Goal: Information Seeking & Learning: Learn about a topic

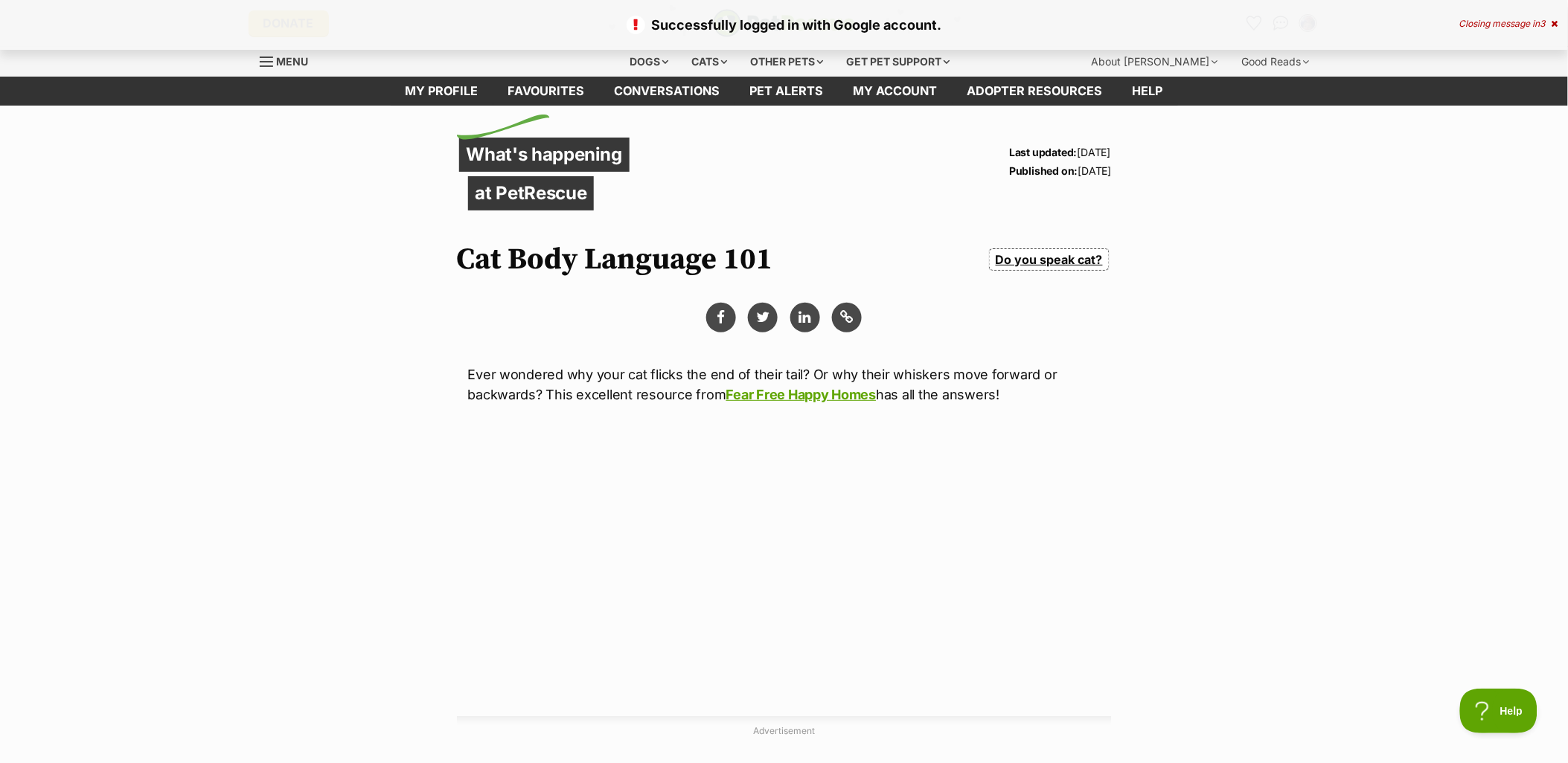
click at [1558, 21] on icon at bounding box center [1554, 23] width 7 height 9
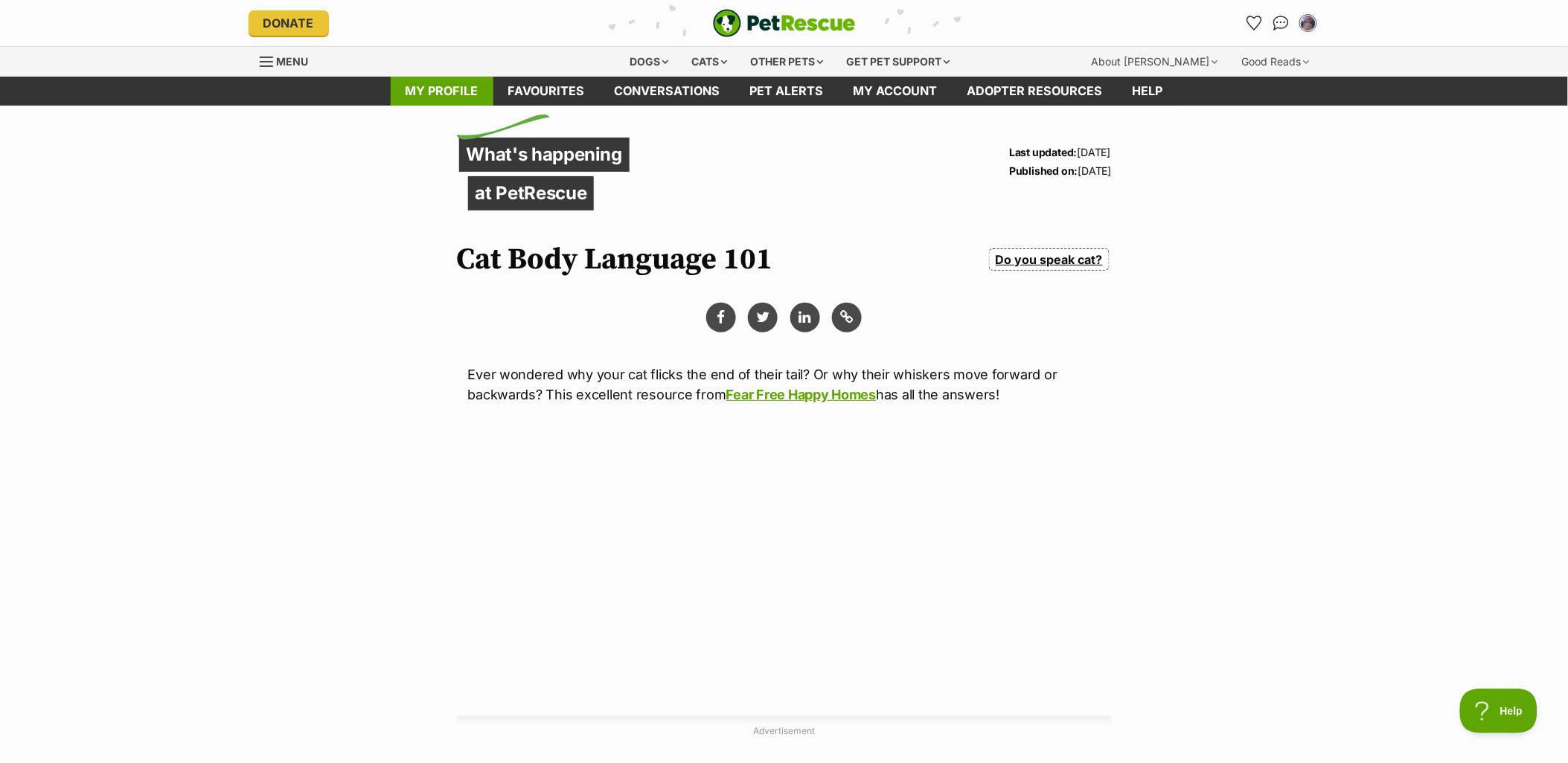
click at [455, 88] on link "My profile" at bounding box center [442, 91] width 102 height 29
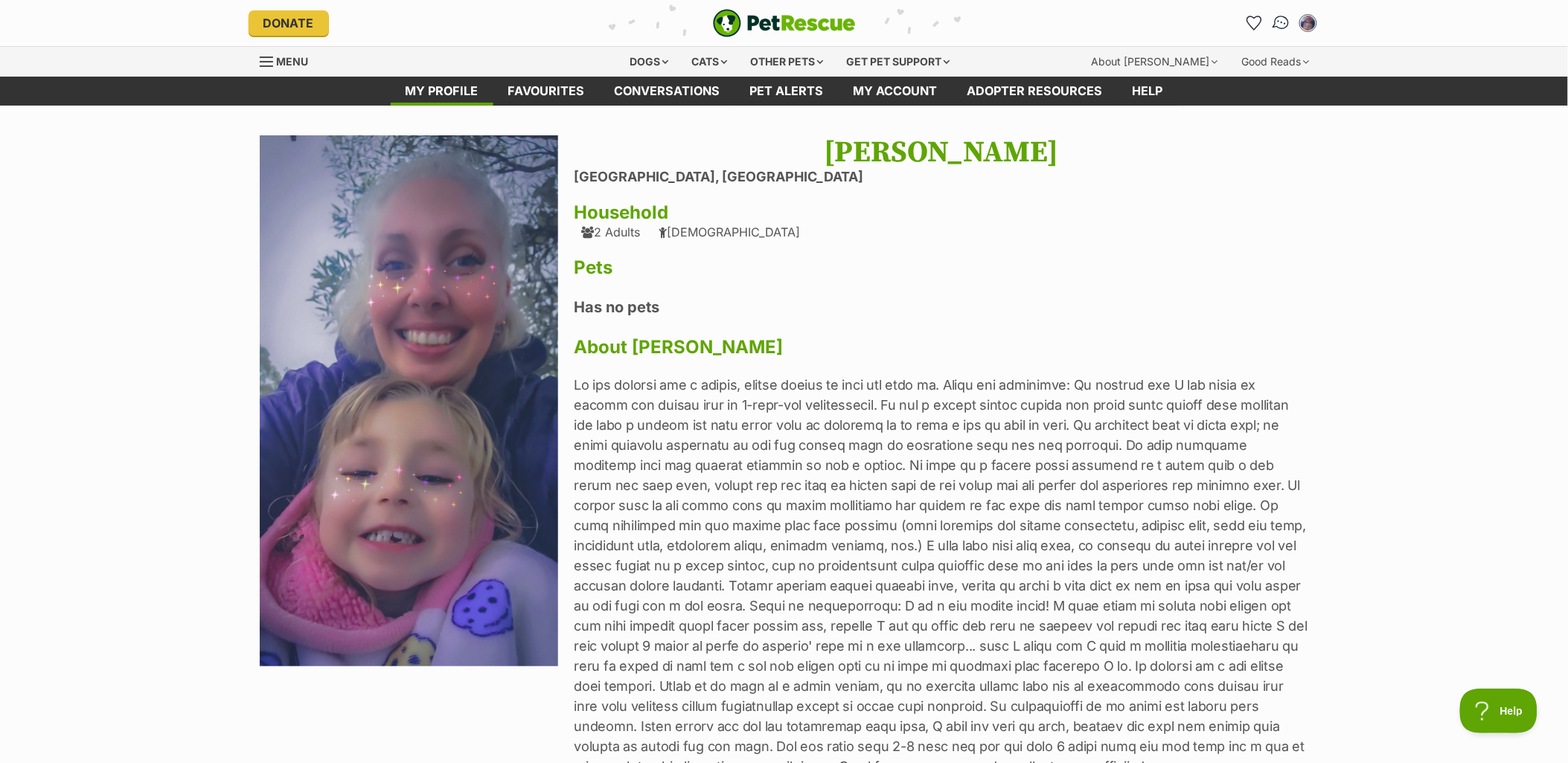
click at [1284, 23] on img "Conversations" at bounding box center [1281, 23] width 20 height 19
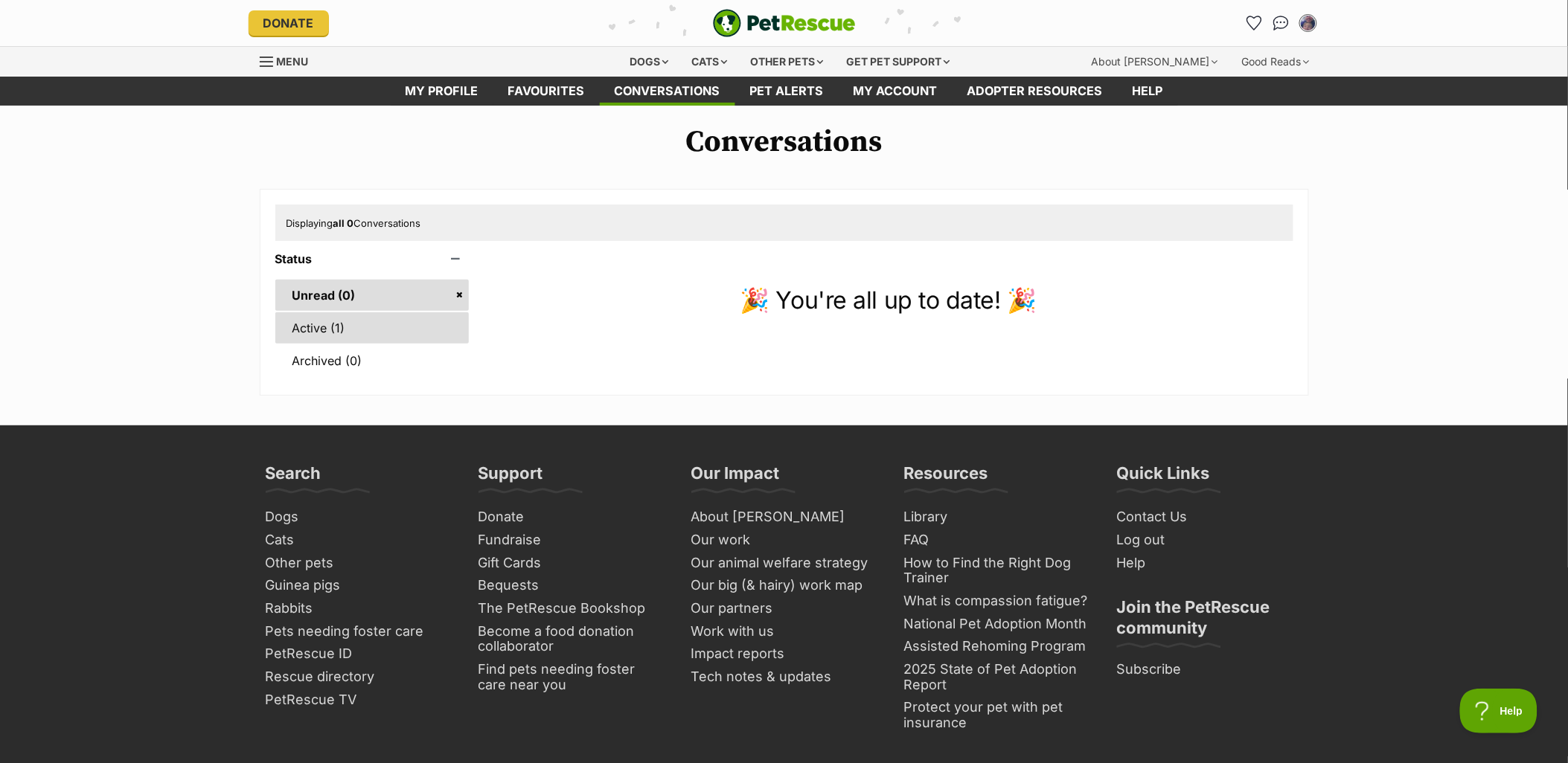
click at [300, 331] on link "Active (1)" at bounding box center [372, 328] width 194 height 31
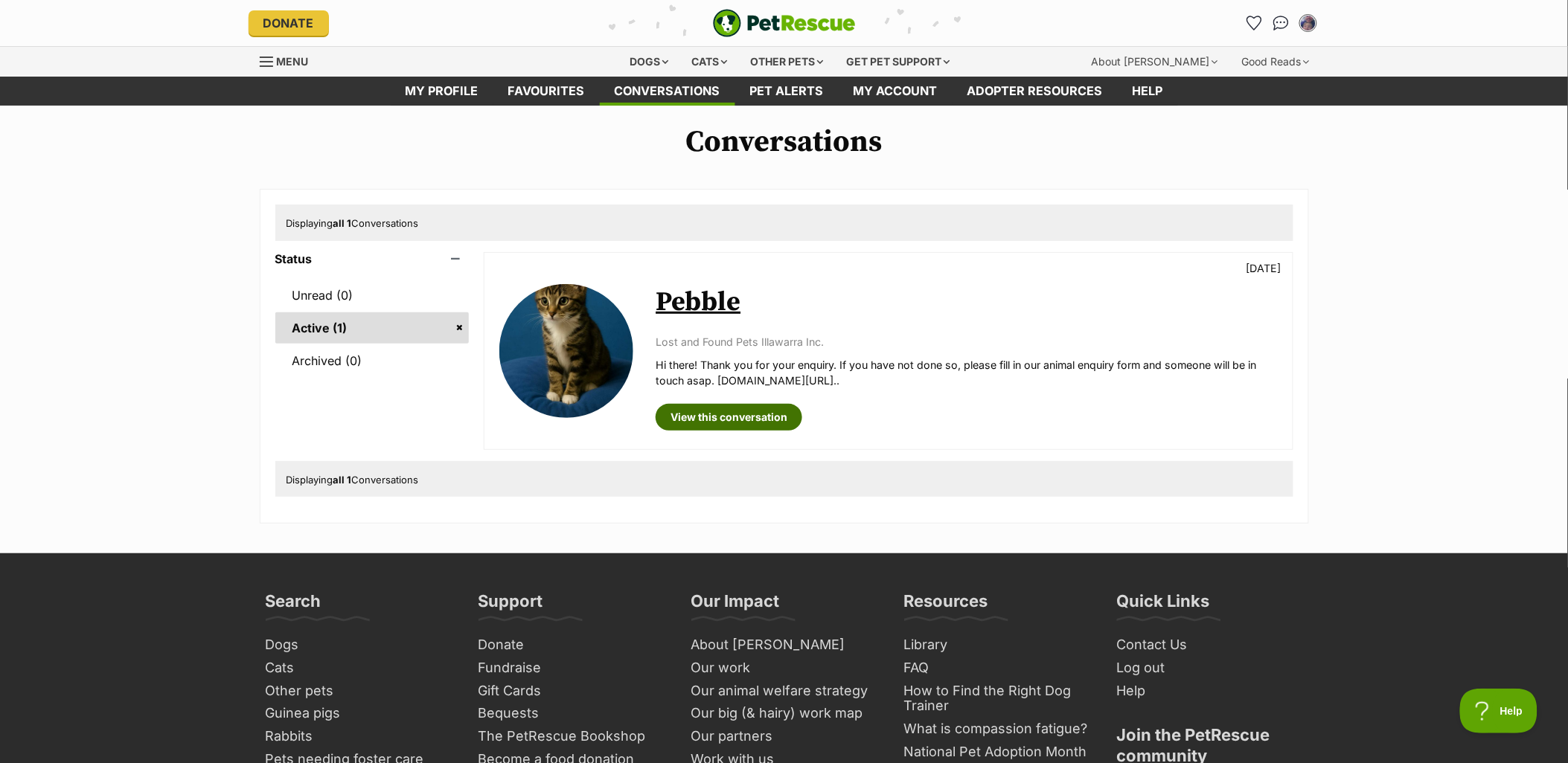
click at [756, 420] on link "View this conversation" at bounding box center [728, 417] width 147 height 27
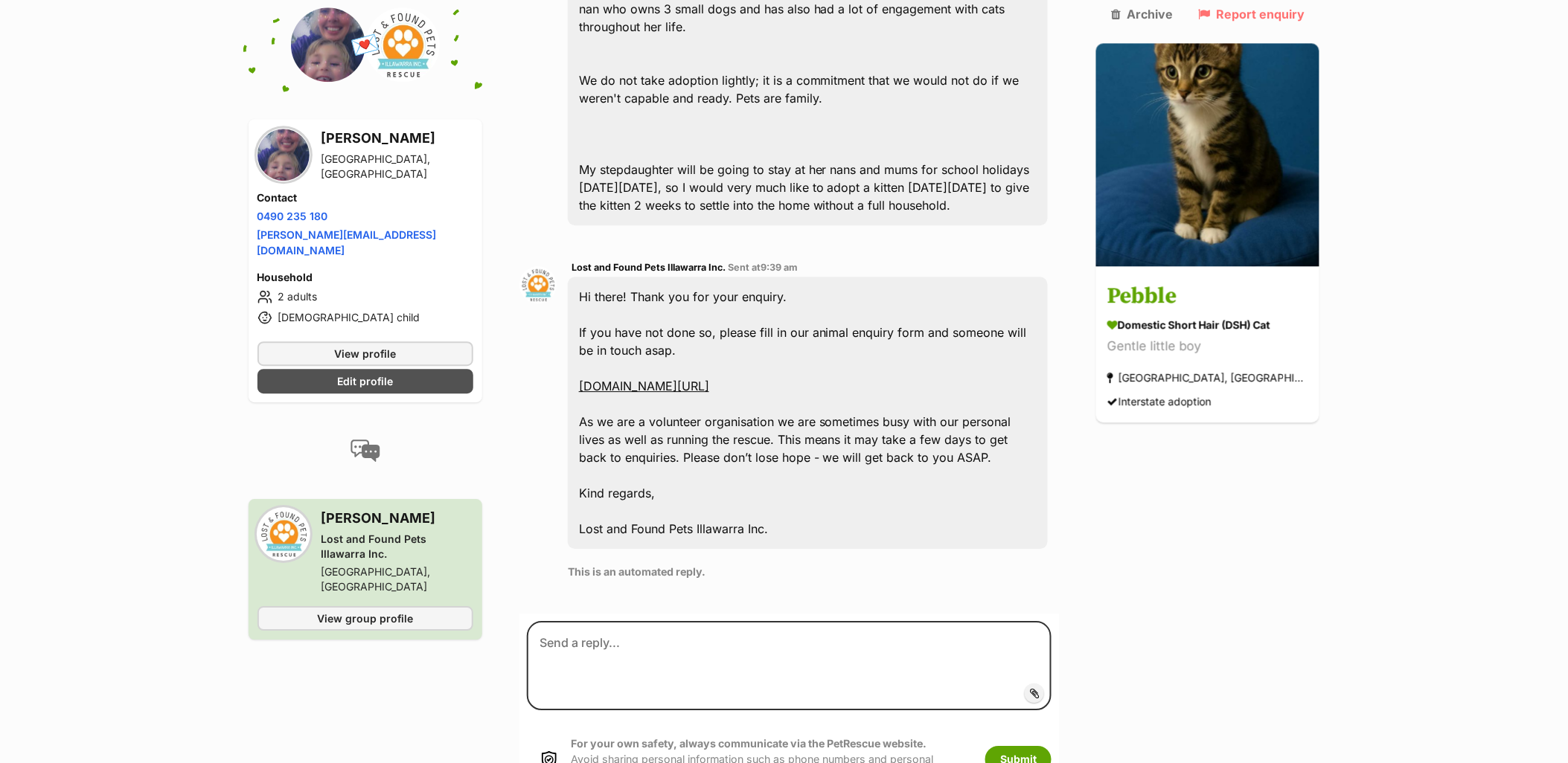
scroll to position [1240, 0]
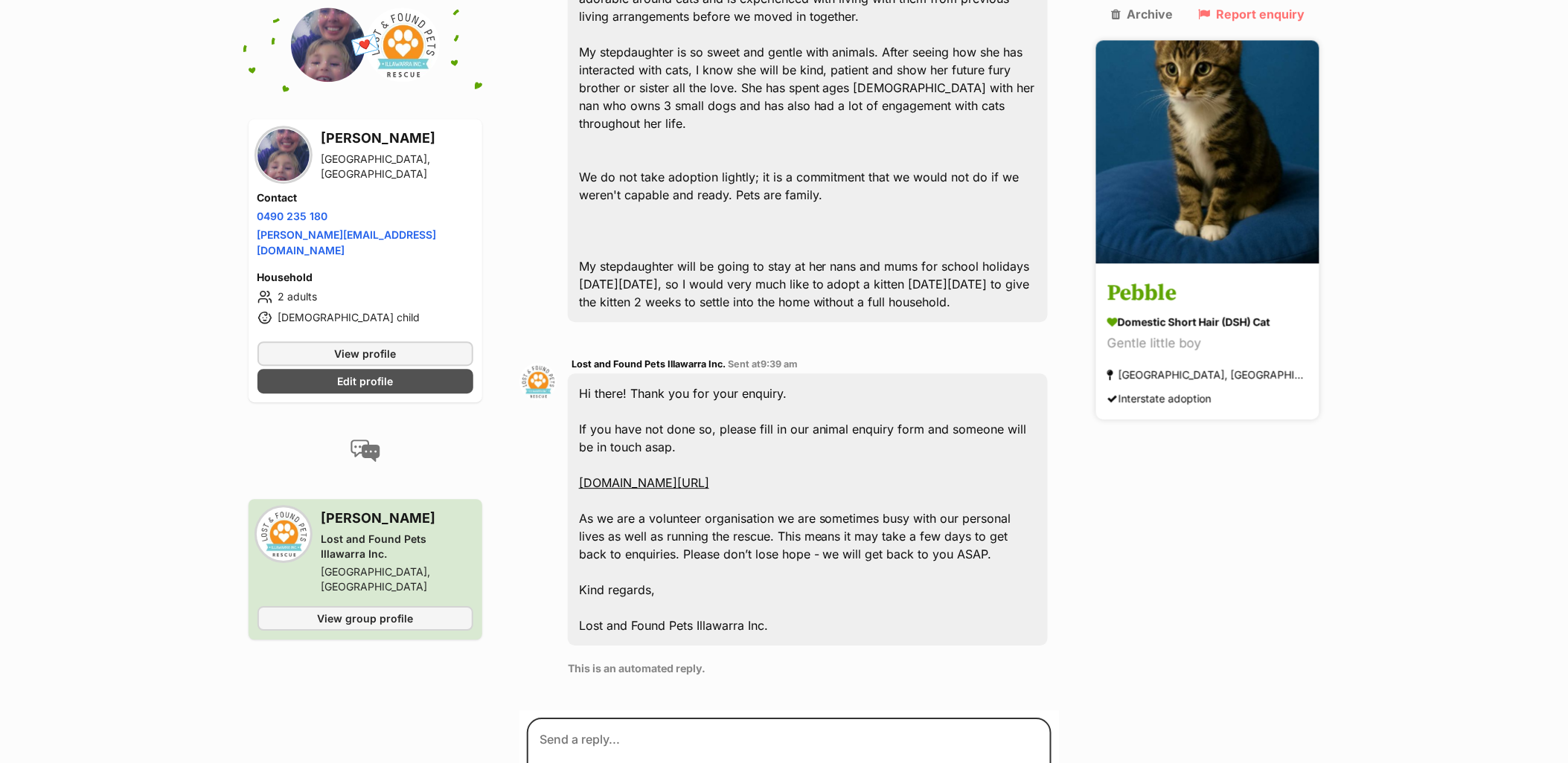
click at [1178, 278] on h3 "Pebble" at bounding box center [1208, 294] width 201 height 33
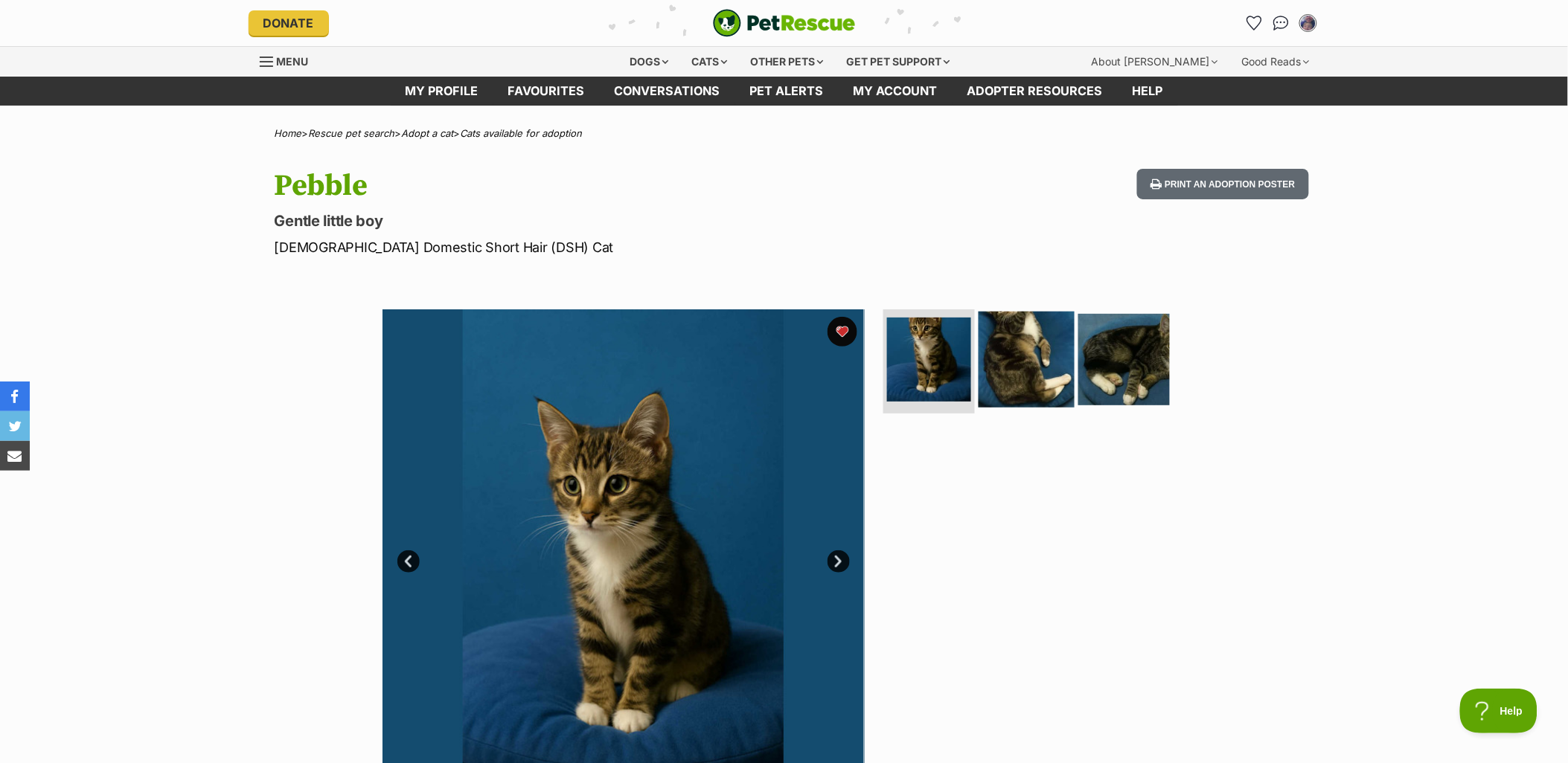
click at [1032, 348] on img at bounding box center [1026, 359] width 96 height 96
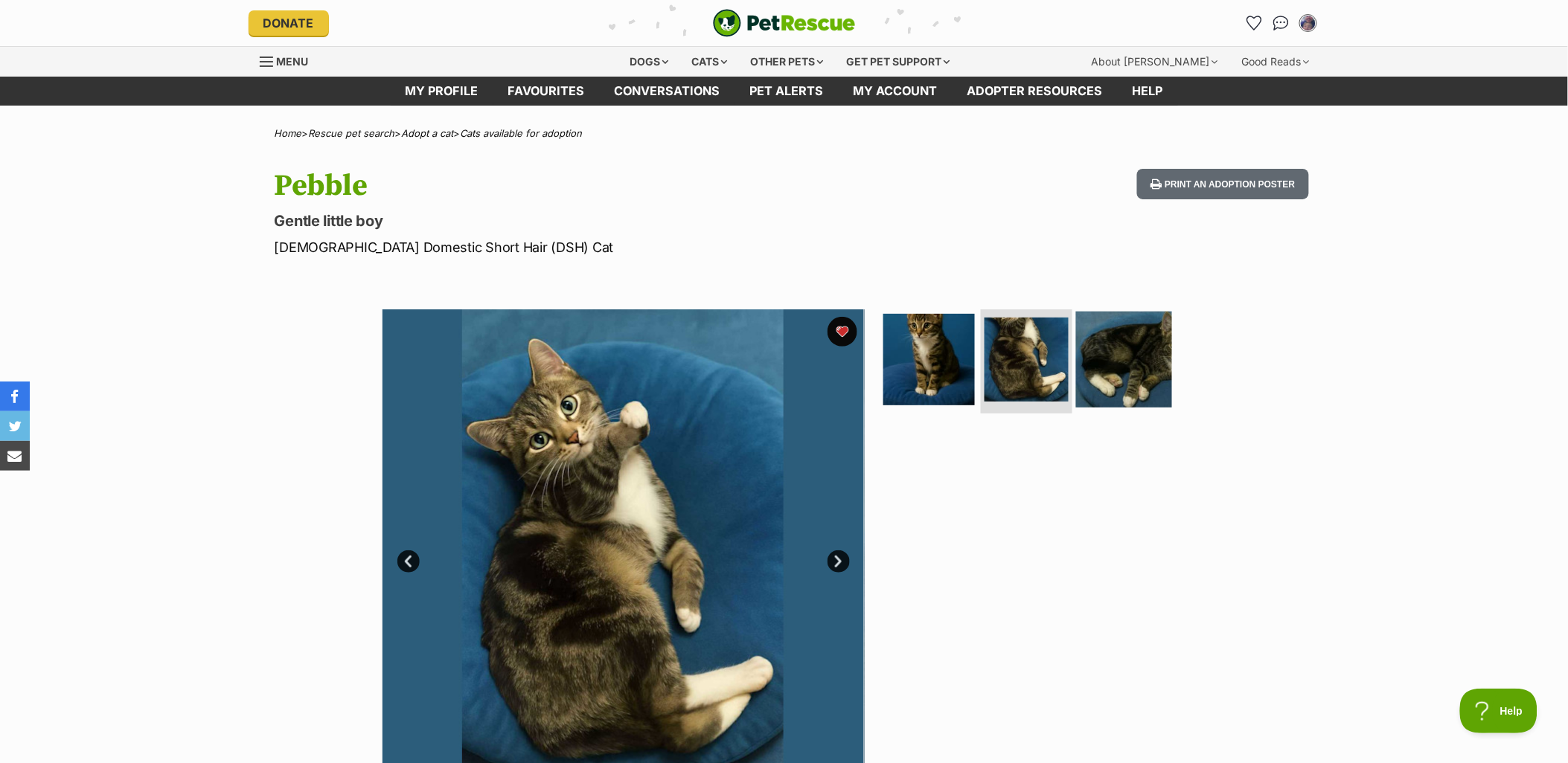
click at [1105, 369] on img at bounding box center [1123, 359] width 96 height 96
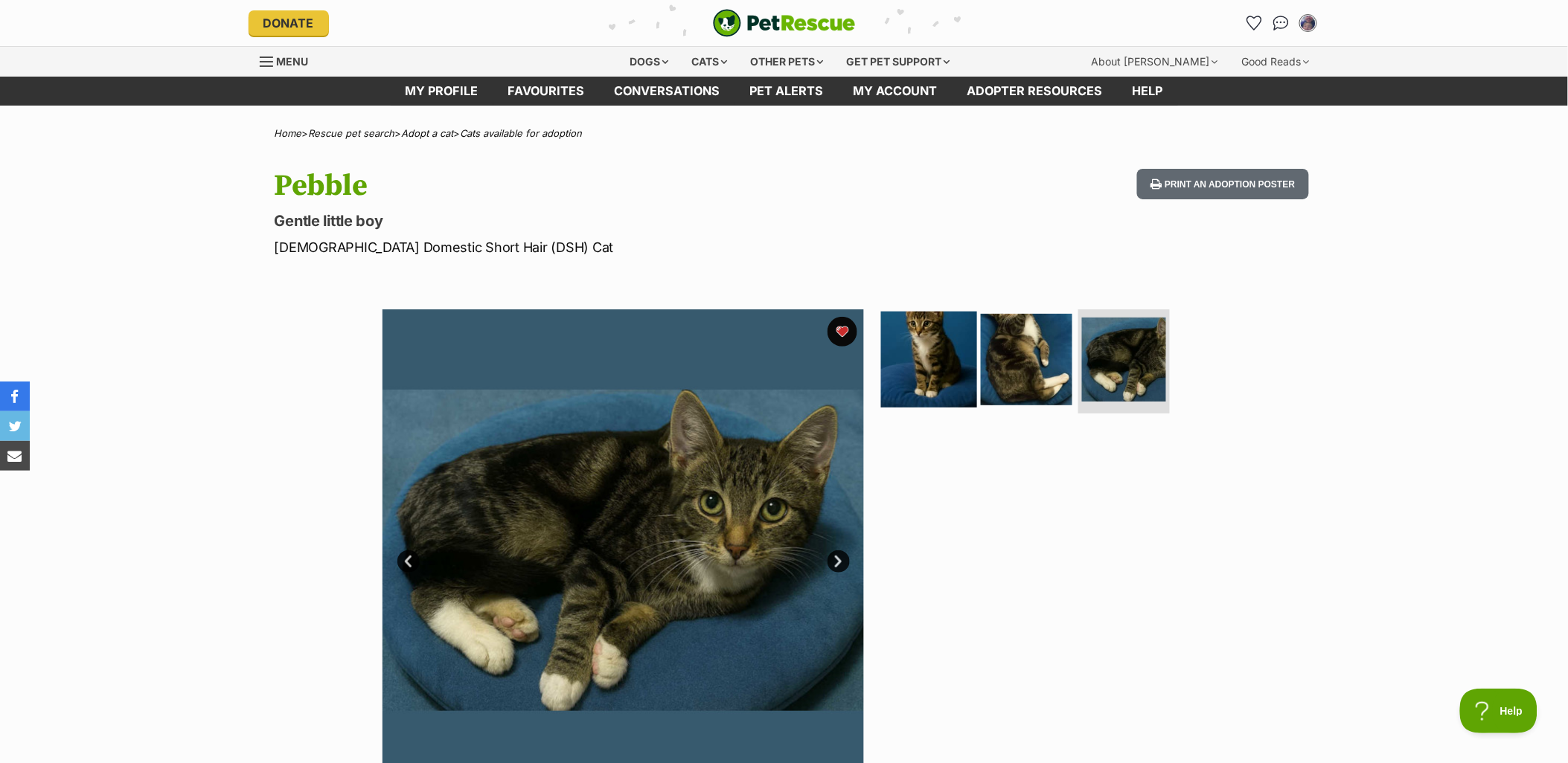
click at [953, 355] on img at bounding box center [928, 359] width 96 height 96
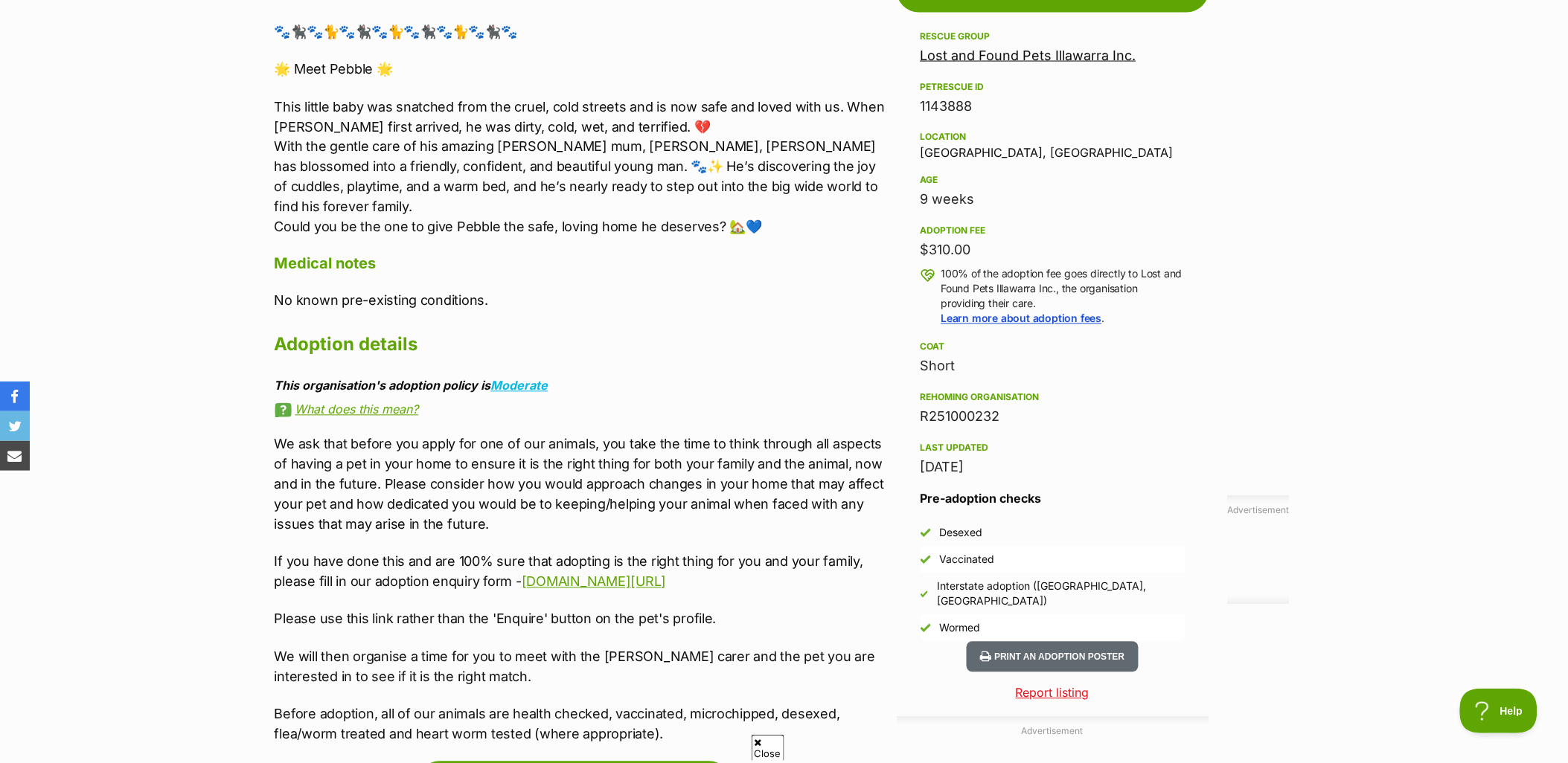
scroll to position [909, 0]
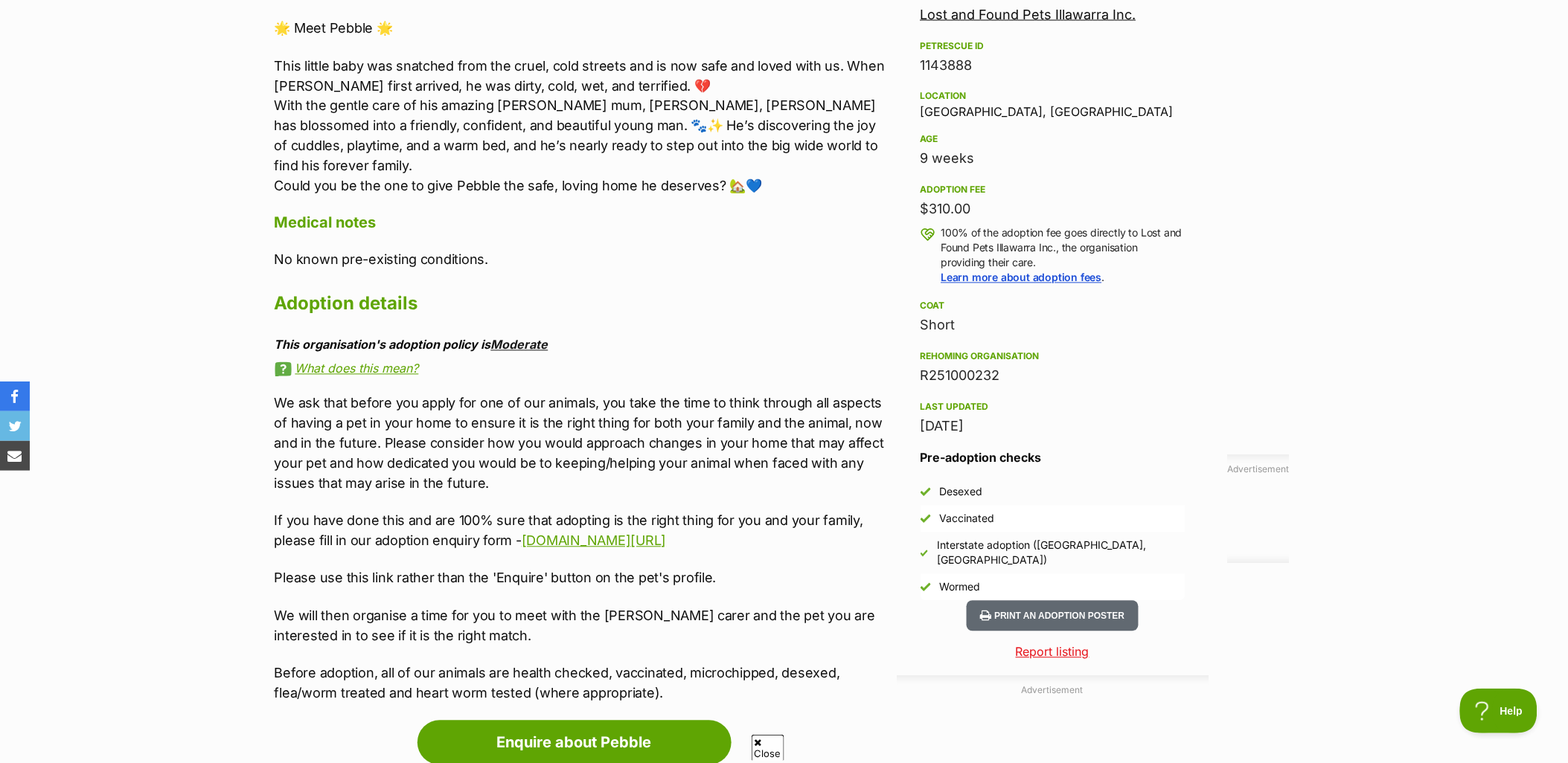
click at [531, 337] on link "Moderate" at bounding box center [520, 345] width 57 height 15
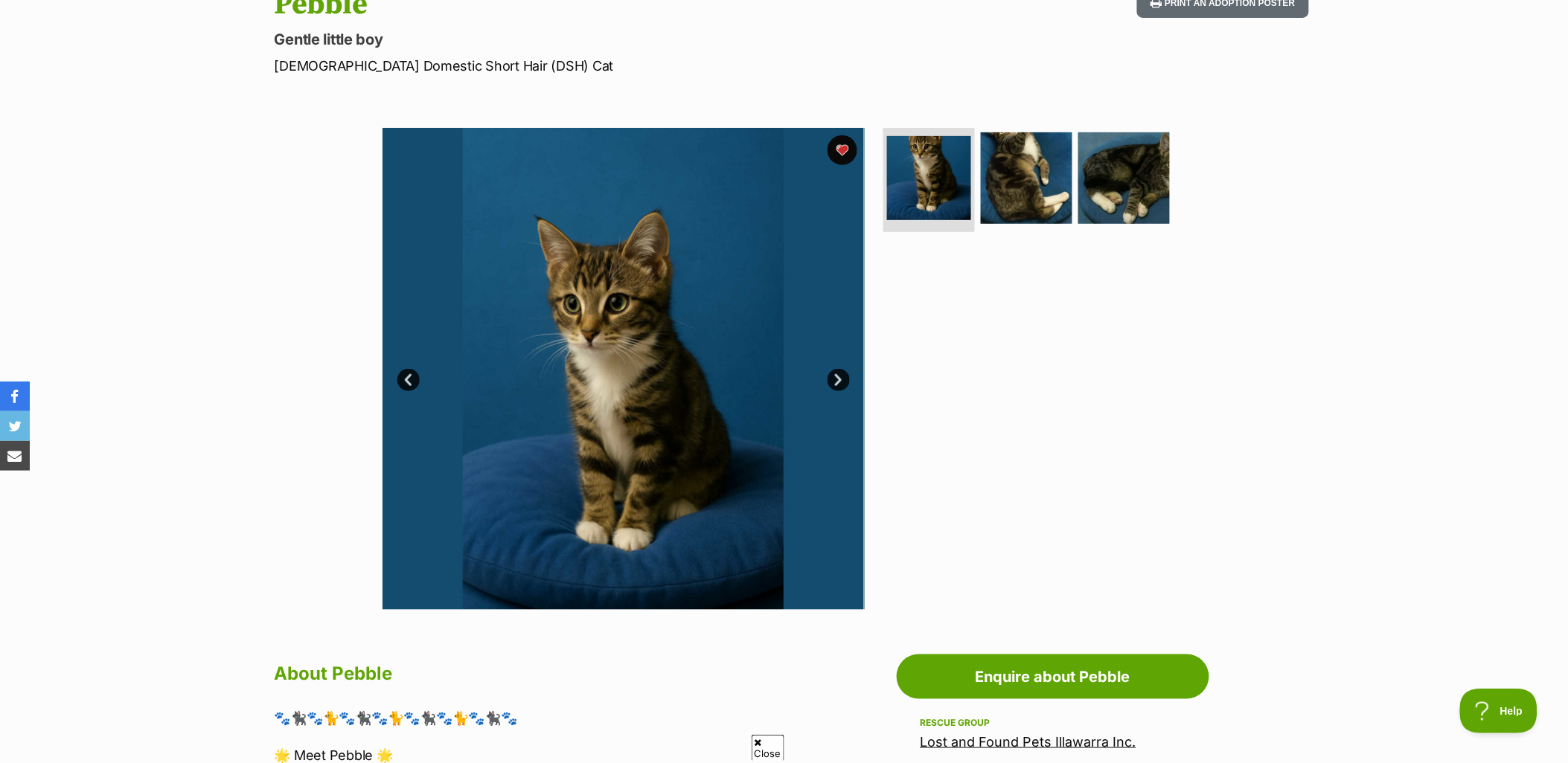
scroll to position [82, 0]
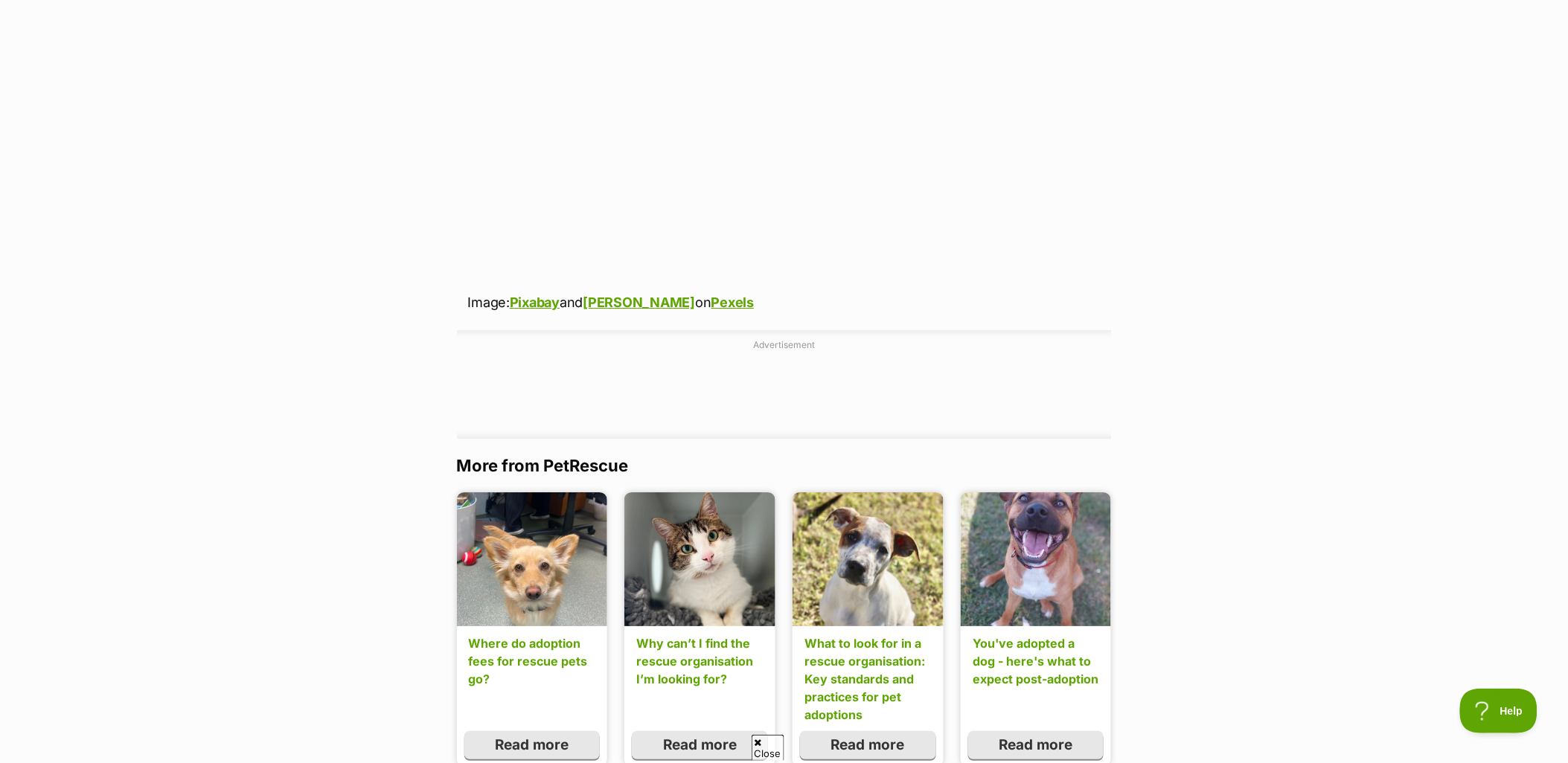
scroll to position [3885, 0]
